Goal: Task Accomplishment & Management: Complete application form

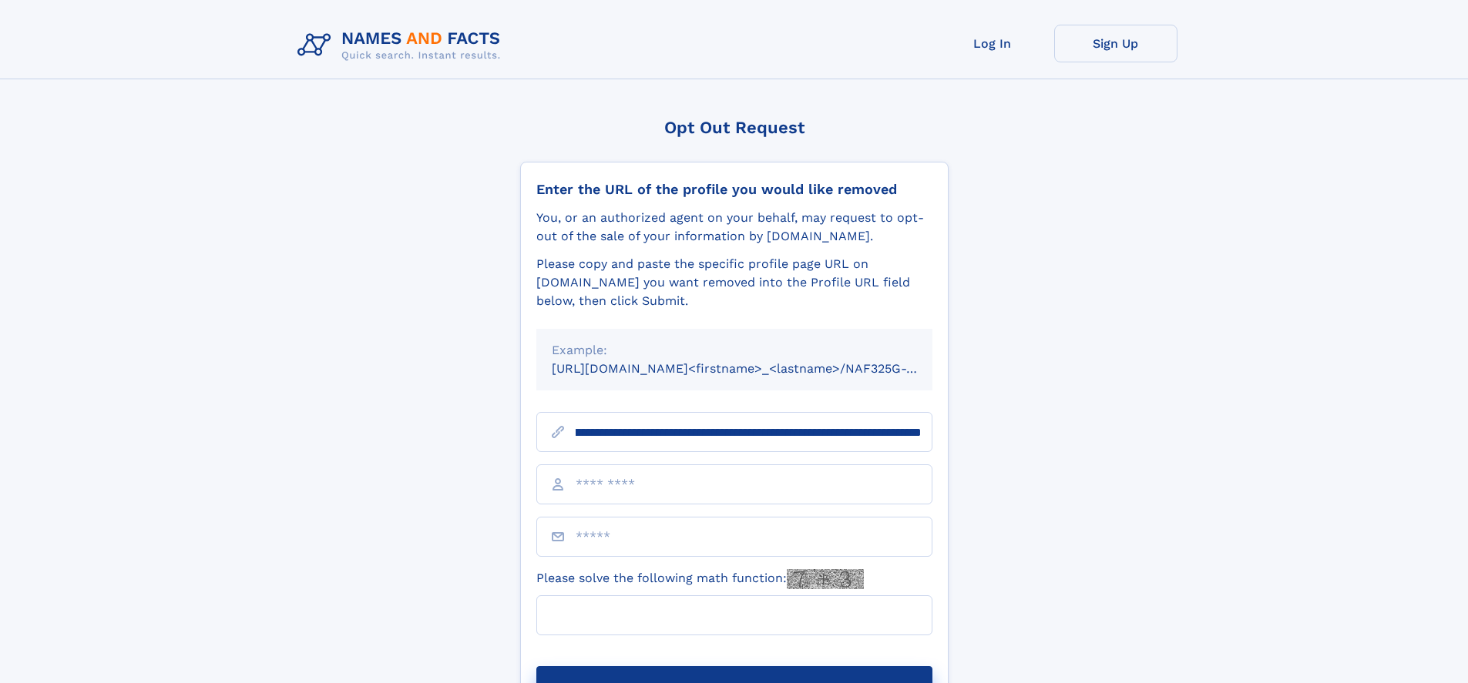
scroll to position [0, 184]
type input "**********"
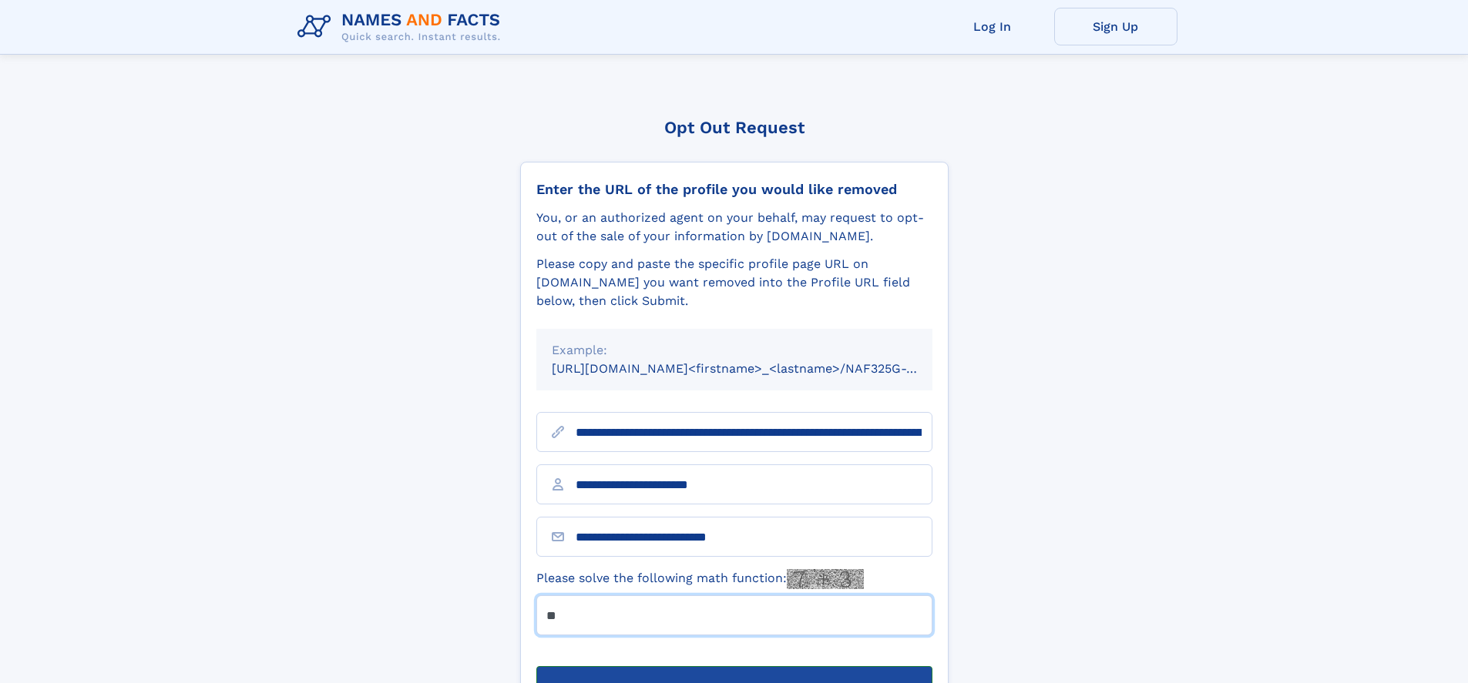
type input "**"
click at [733, 666] on button "Submit Opt Out Request" at bounding box center [734, 690] width 396 height 49
